Goal: Task Accomplishment & Management: Manage account settings

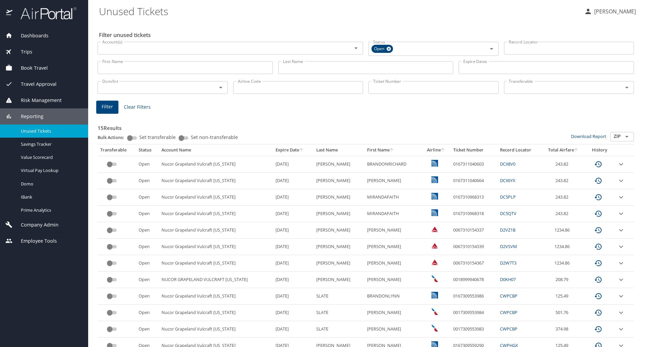
scroll to position [77, 0]
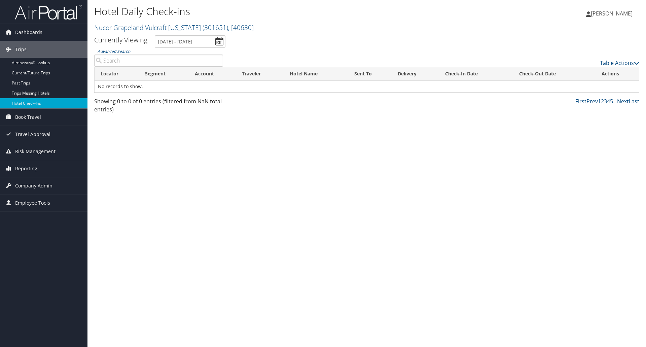
click at [7, 167] on icon at bounding box center [8, 168] width 10 height 10
click at [22, 183] on link "Unused Tickets" at bounding box center [43, 182] width 87 height 10
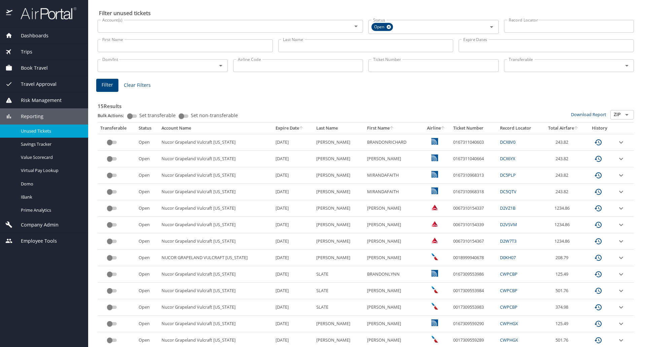
scroll to position [34, 0]
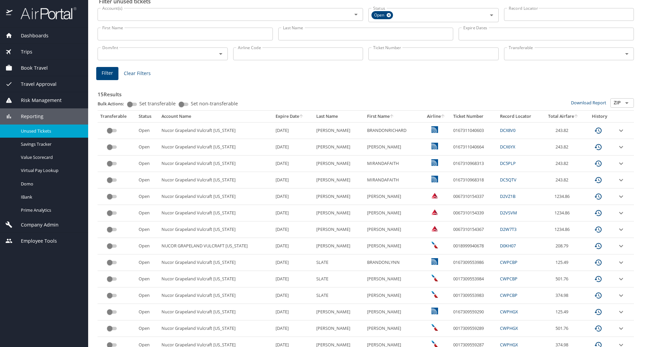
click at [422, 114] on th "Airline" at bounding box center [436, 116] width 29 height 11
click at [428, 114] on div at bounding box center [323, 156] width 646 height 382
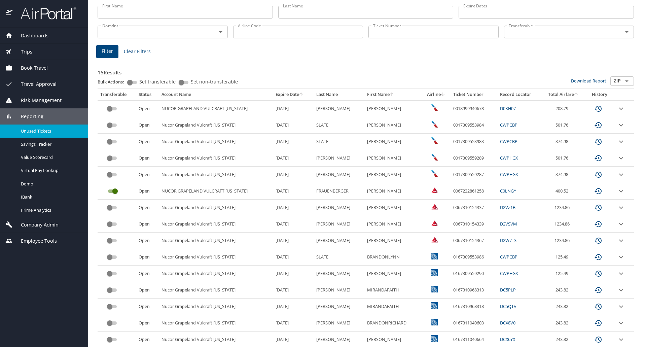
scroll to position [67, 0]
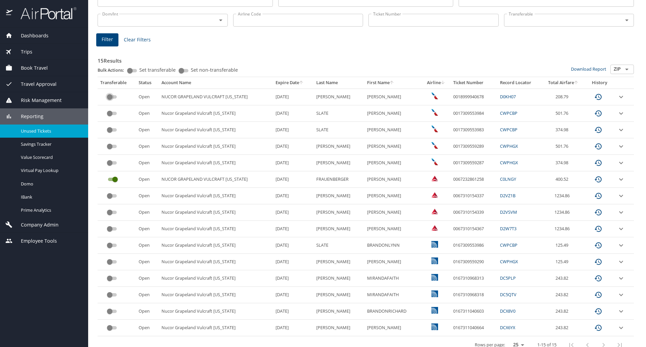
click at [114, 96] on input "custom pagination table" at bounding box center [110, 97] width 24 height 8
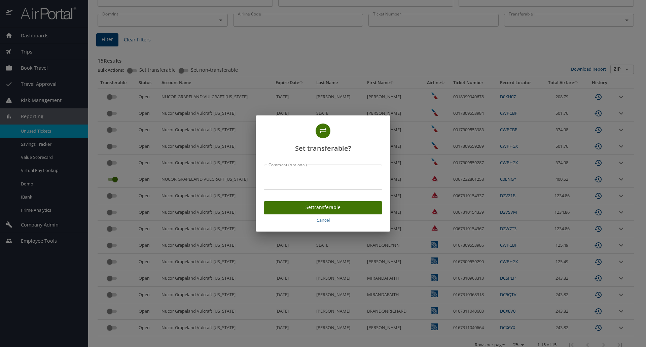
click at [314, 208] on span "Set transferable" at bounding box center [323, 207] width 108 height 8
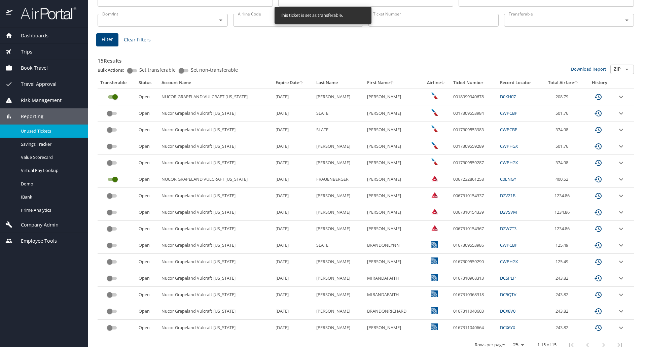
click at [133, 71] on input "Set transferable" at bounding box center [130, 71] width 24 height 8
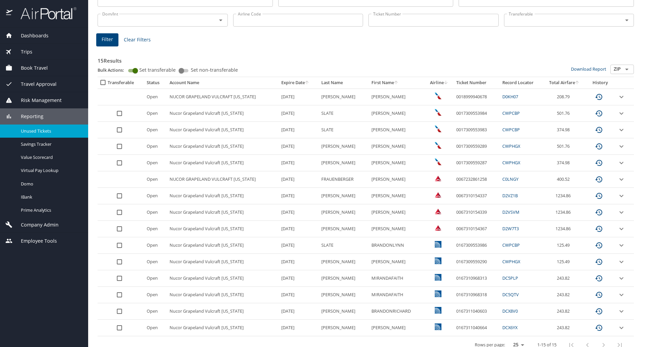
click at [116, 112] on input "select all approval requests" at bounding box center [119, 113] width 13 height 13
click at [119, 133] on input "select all approval requests" at bounding box center [119, 129] width 13 height 13
click at [120, 144] on input "select all approval requests" at bounding box center [119, 146] width 13 height 13
click at [119, 164] on input "select all approval requests" at bounding box center [119, 162] width 13 height 13
click at [120, 196] on input "select all approval requests" at bounding box center [119, 195] width 13 height 13
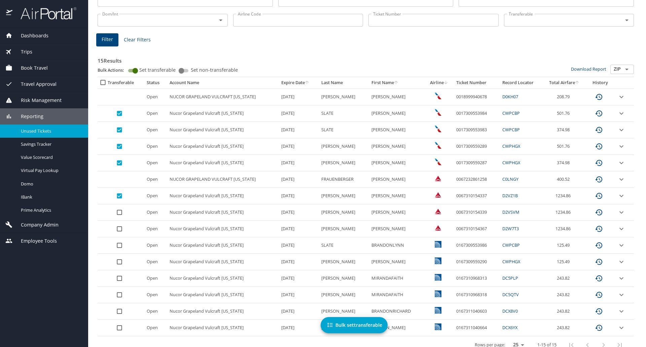
click at [120, 211] on input "select all approval requests" at bounding box center [119, 212] width 13 height 13
click at [119, 231] on input "select all approval requests" at bounding box center [119, 228] width 13 height 13
click at [119, 244] on input "select all approval requests" at bounding box center [119, 245] width 13 height 13
click at [118, 261] on input "select all approval requests" at bounding box center [119, 261] width 13 height 13
click at [119, 276] on input "select all approval requests" at bounding box center [119, 278] width 13 height 13
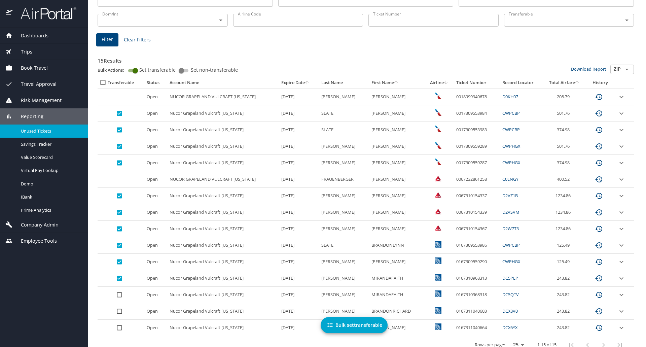
click at [120, 293] on input "select all approval requests" at bounding box center [119, 294] width 13 height 13
click at [119, 313] on input "select all approval requests" at bounding box center [119, 311] width 13 height 13
click at [118, 325] on input "select all approval requests" at bounding box center [119, 327] width 13 height 13
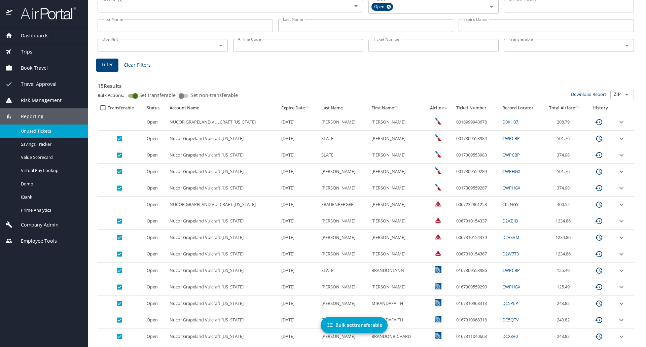
scroll to position [77, 0]
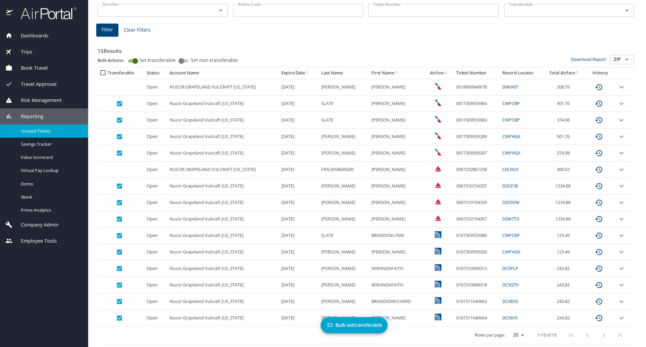
click at [352, 326] on span "Bulk set transferable" at bounding box center [354, 325] width 56 height 8
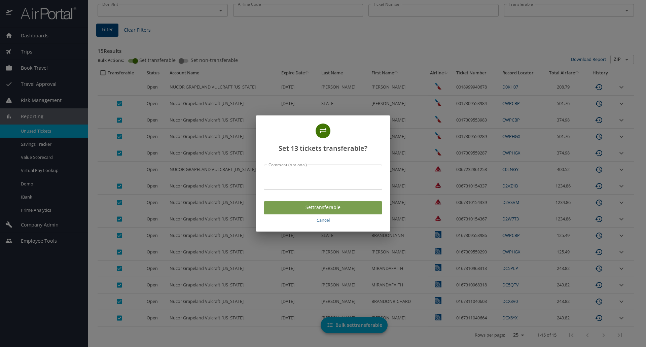
click at [305, 203] on button "Set transferable" at bounding box center [323, 207] width 118 height 13
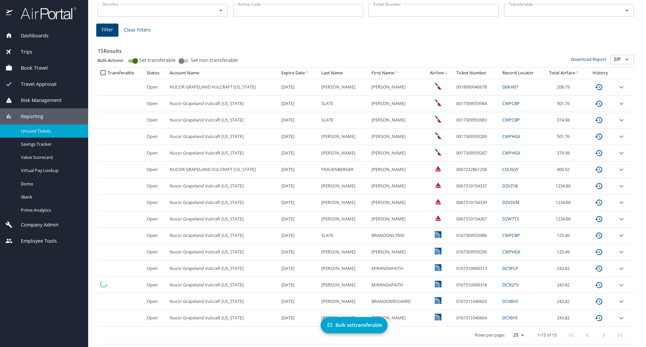
checkbox input "false"
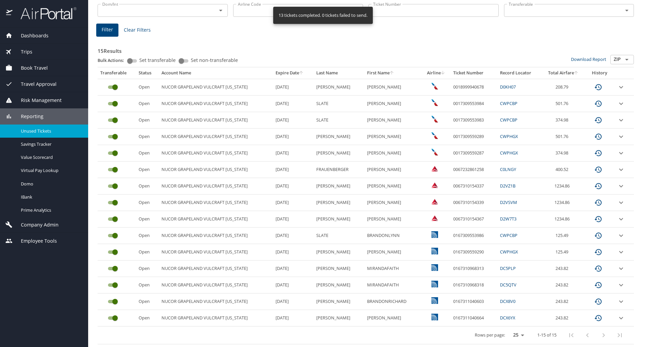
click at [21, 130] on div "Unused Tickets" at bounding box center [43, 131] width 77 height 8
click at [276, 72] on th "Expire Date" at bounding box center [293, 72] width 41 height 11
